Goal: Task Accomplishment & Management: Use online tool/utility

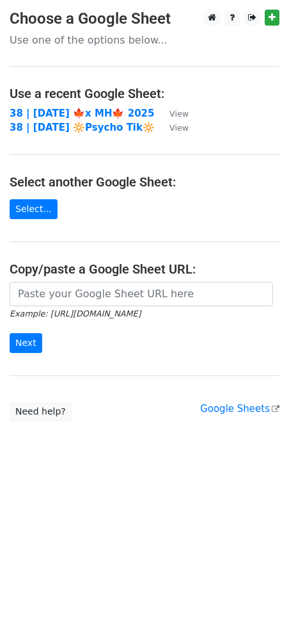
click at [79, 119] on td "38 | [DATE] 🍁x MH🍁 2025" at bounding box center [83, 113] width 147 height 15
click at [93, 104] on main "Choose a Google Sheet Use one of the options below... Use a recent Google Sheet…" at bounding box center [144, 216] width 289 height 412
click at [99, 106] on td "38 | SEP 25 🍁x MH🍁 2025" at bounding box center [83, 113] width 147 height 15
click at [95, 114] on strong "38 | [DATE] 🍁x MH🍁 2025" at bounding box center [82, 114] width 145 height 12
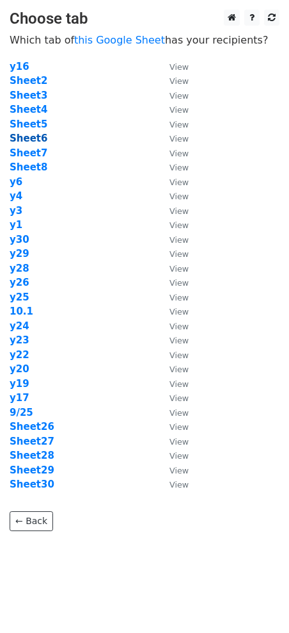
click at [33, 140] on strong "Sheet6" at bounding box center [29, 139] width 38 height 12
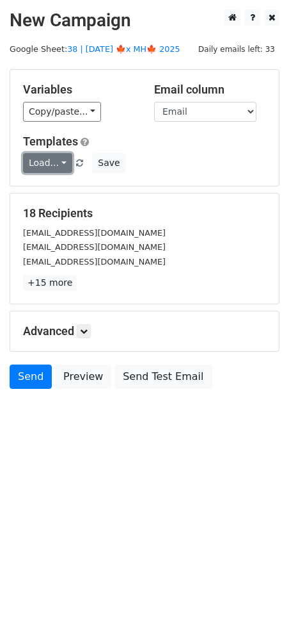
click at [46, 167] on link "Load..." at bounding box center [47, 163] width 49 height 20
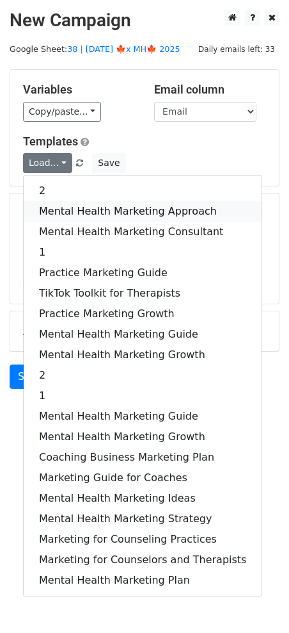
click at [81, 212] on link "Mental Health Marketing Approach" at bounding box center [143, 211] width 238 height 20
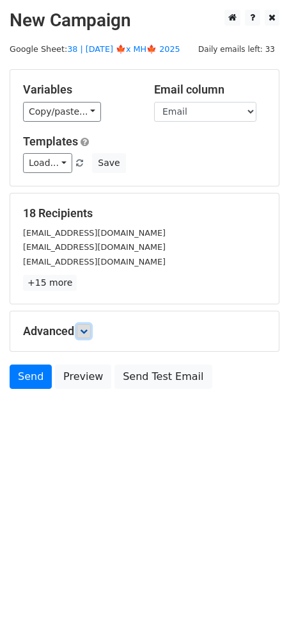
click at [86, 334] on icon at bounding box center [84, 331] width 8 height 8
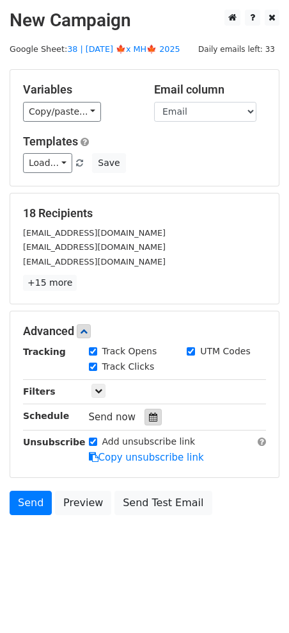
click at [150, 420] on div at bounding box center [153, 416] width 17 height 17
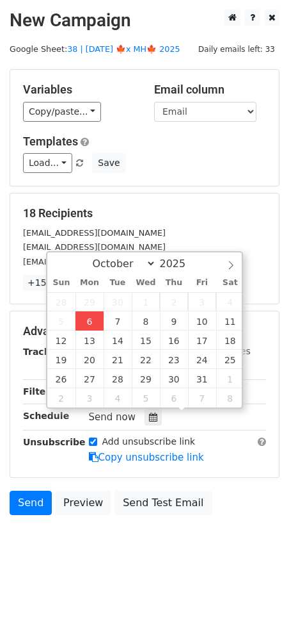
type input "2025-10-06 12:00"
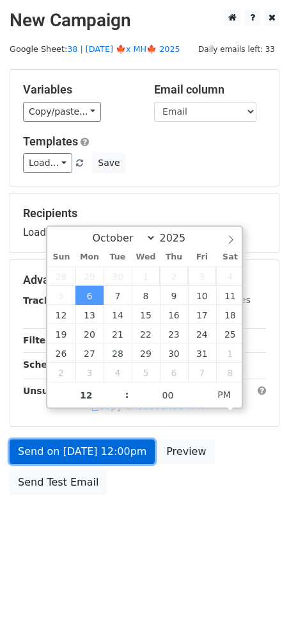
click at [103, 447] on link "Send on Oct 6 at 12:00pm" at bounding box center [82, 451] width 145 height 24
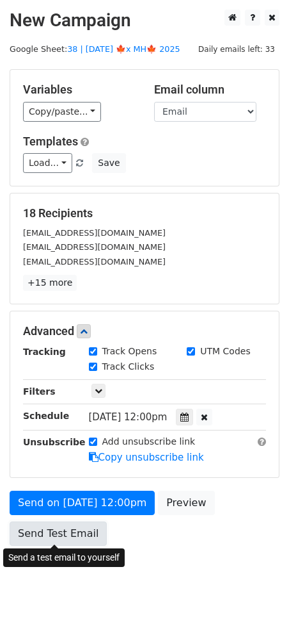
click at [51, 538] on link "Send Test Email" at bounding box center [58, 533] width 97 height 24
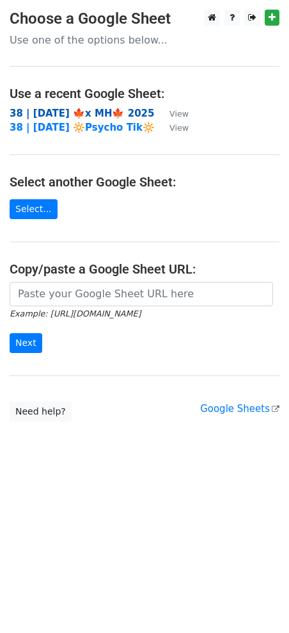
click at [65, 113] on strong "38 | [DATE] 🍁x MH🍁 2025" at bounding box center [82, 114] width 145 height 12
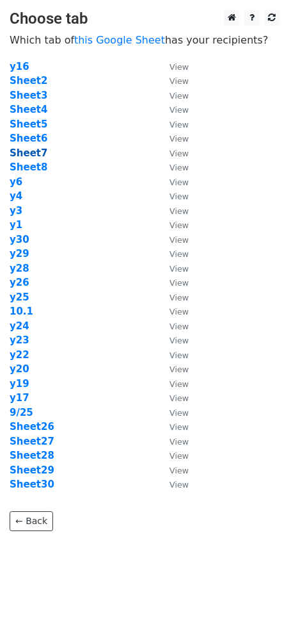
click at [26, 149] on strong "Sheet7" at bounding box center [29, 153] width 38 height 12
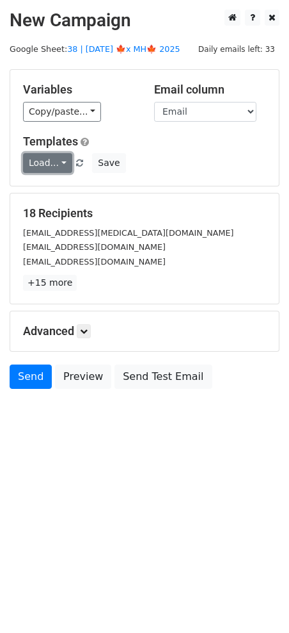
click at [46, 163] on link "Load..." at bounding box center [47, 163] width 49 height 20
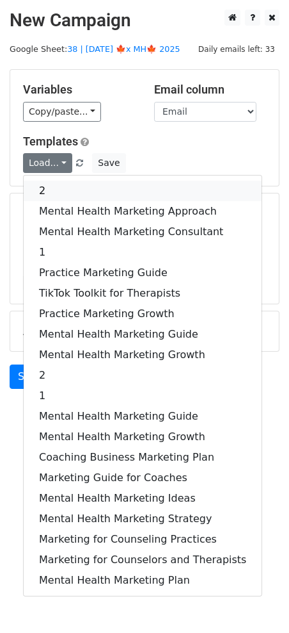
click at [106, 192] on link "2" at bounding box center [143, 191] width 238 height 20
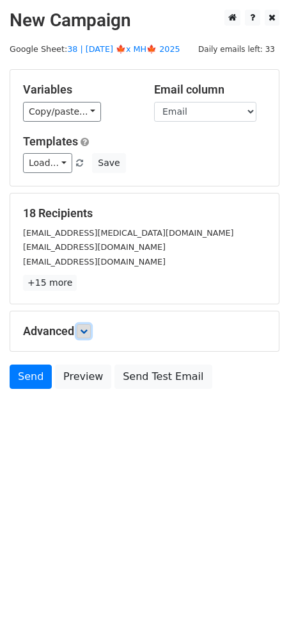
click at [86, 334] on link at bounding box center [84, 331] width 14 height 14
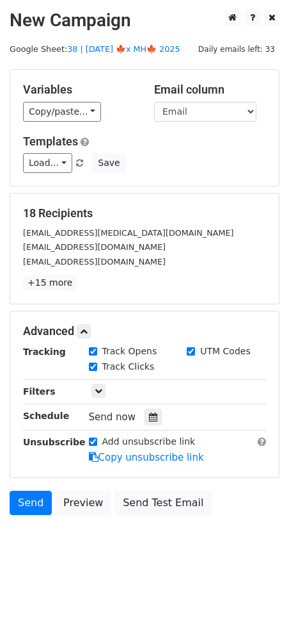
click at [150, 426] on div "Tracking Track Opens UTM Codes Track Clicks Filters Only include spreadsheet ro…" at bounding box center [144, 404] width 243 height 120
click at [150, 419] on icon at bounding box center [153, 416] width 8 height 9
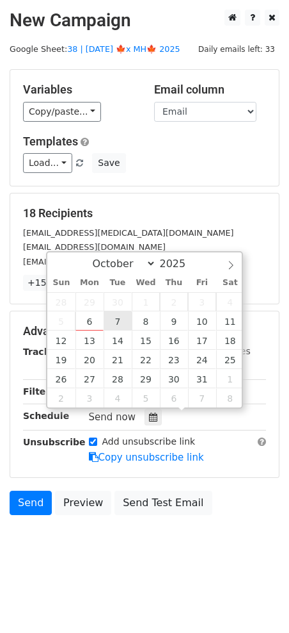
type input "2025-10-07 12:00"
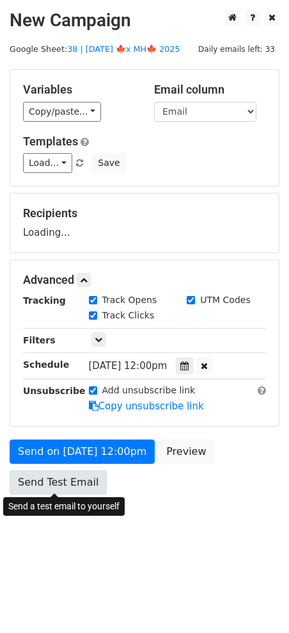
click at [77, 490] on link "Send Test Email" at bounding box center [58, 482] width 97 height 24
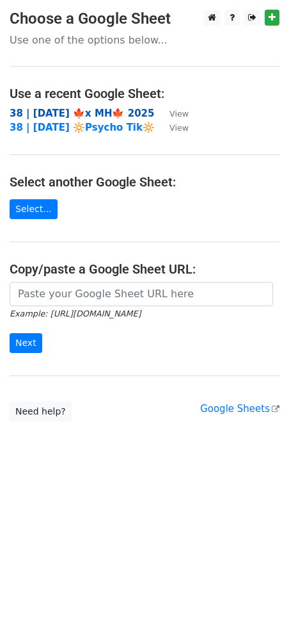
click at [65, 109] on strong "38 | [DATE] 🍁x MH🍁 2025" at bounding box center [82, 114] width 145 height 12
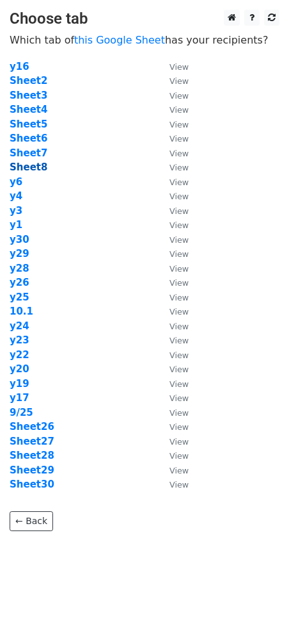
click at [41, 164] on strong "Sheet8" at bounding box center [29, 167] width 38 height 12
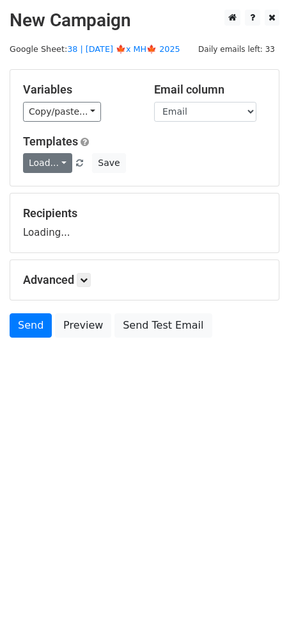
click at [54, 168] on link "Load..." at bounding box center [47, 163] width 49 height 20
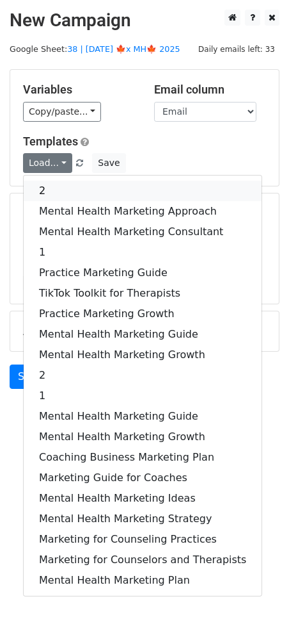
click at [53, 192] on link "2" at bounding box center [143, 191] width 238 height 20
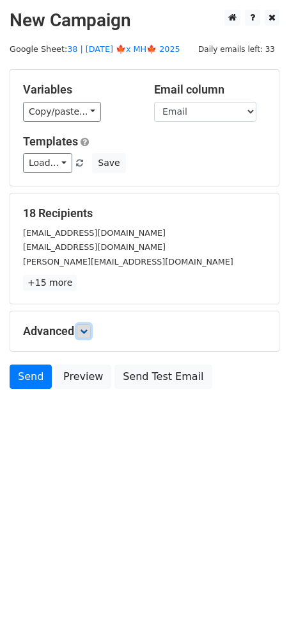
click at [79, 325] on link at bounding box center [84, 331] width 14 height 14
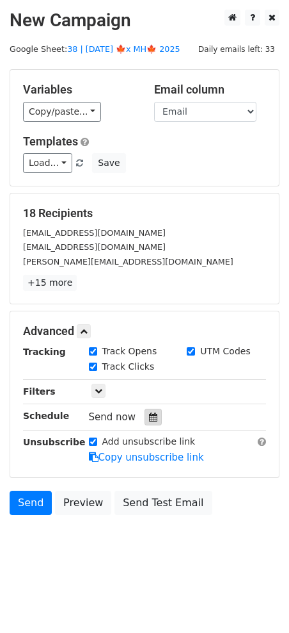
click at [149, 419] on icon at bounding box center [153, 416] width 8 height 9
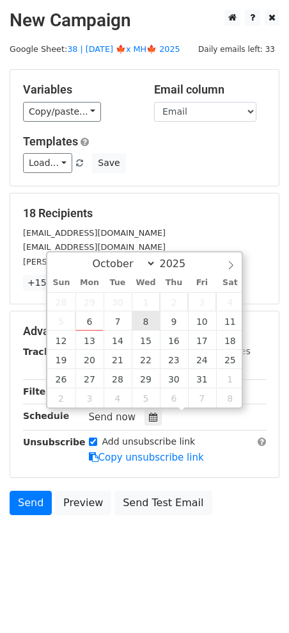
type input "[DATE] 12:00"
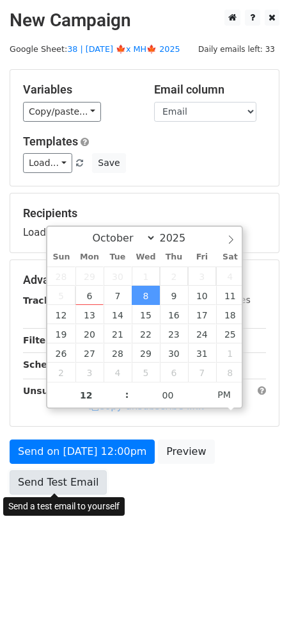
click at [82, 482] on link "Send Test Email" at bounding box center [58, 482] width 97 height 24
